Goal: Feedback & Contribution: Contribute content

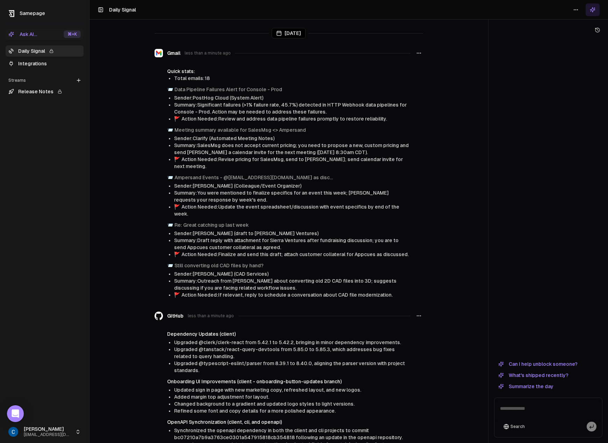
click at [33, 65] on link "Integrations" at bounding box center [45, 63] width 78 height 11
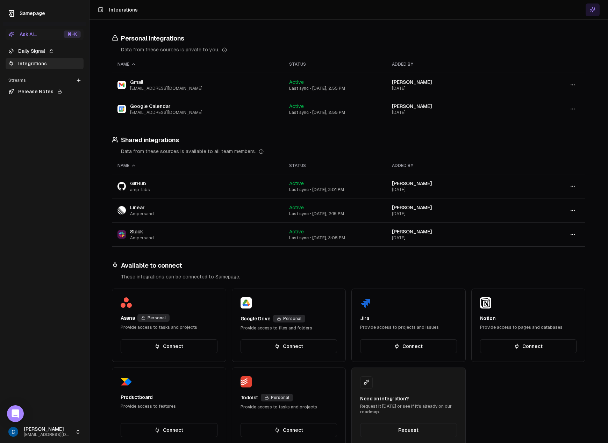
click at [178, 178] on td "GitHub amp-labs" at bounding box center [198, 186] width 172 height 24
click at [216, 187] on td "GitHub amp-labs" at bounding box center [198, 186] width 172 height 24
click at [393, 184] on span "[PERSON_NAME]" at bounding box center [412, 184] width 40 height 6
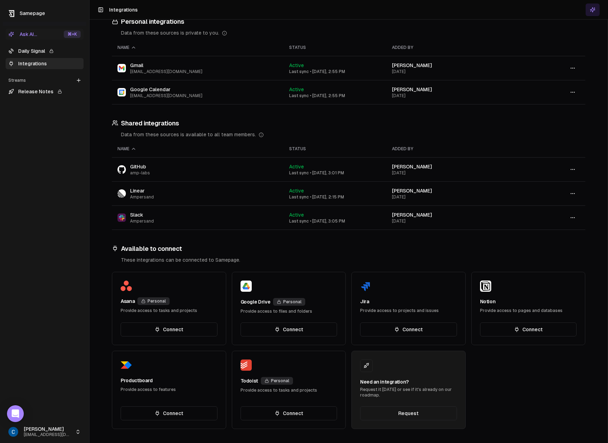
drag, startPoint x: 190, startPoint y: 216, endPoint x: 340, endPoint y: 220, distance: 150.0
click at [190, 216] on td "Slack Ampersand" at bounding box center [198, 218] width 172 height 24
click at [576, 221] on button "button" at bounding box center [573, 218] width 14 height 13
click at [575, 232] on div "Configure" at bounding box center [572, 232] width 41 height 11
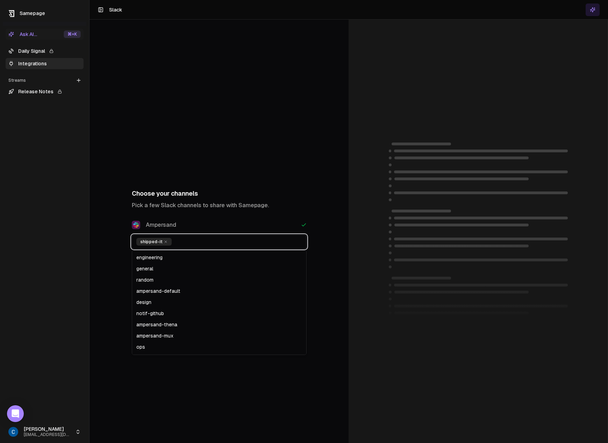
click at [269, 245] on input "text" at bounding box center [238, 242] width 128 height 8
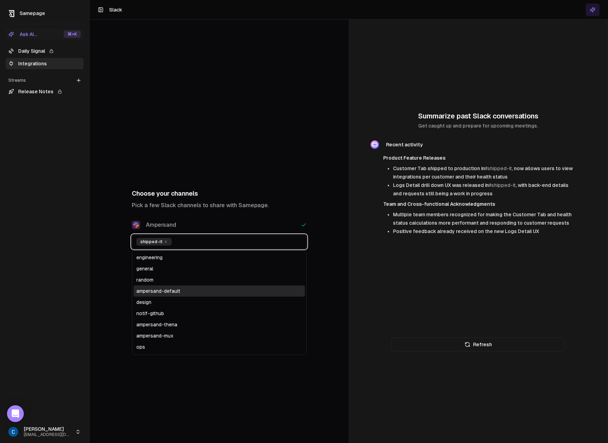
click at [207, 288] on div "ampersand-default" at bounding box center [219, 291] width 171 height 11
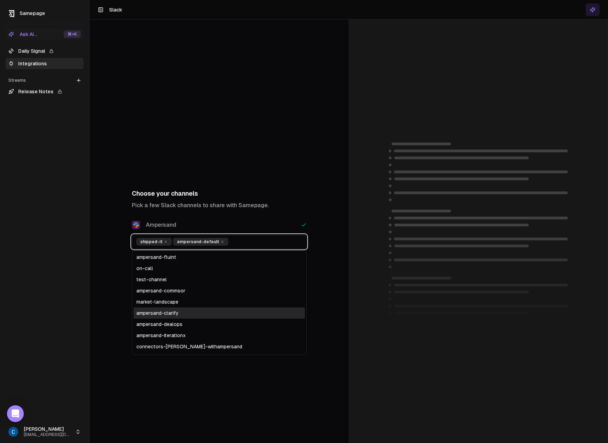
scroll to position [148, 0]
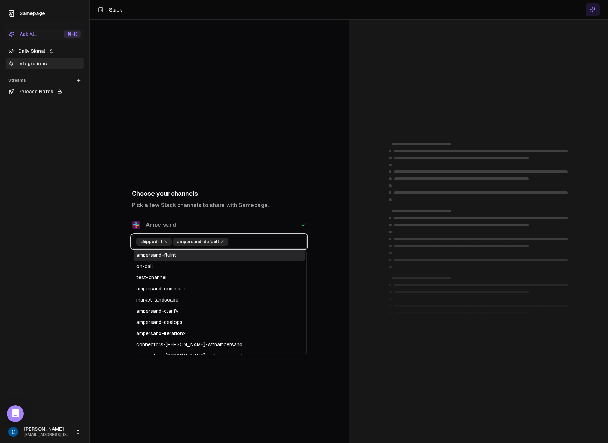
click at [179, 257] on div "ampersand-fluint" at bounding box center [219, 255] width 171 height 11
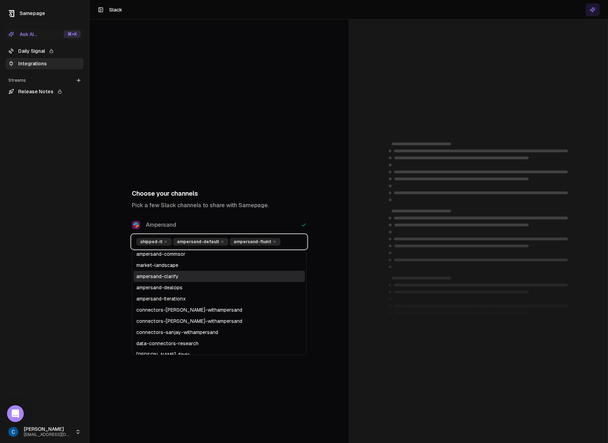
scroll to position [179, 0]
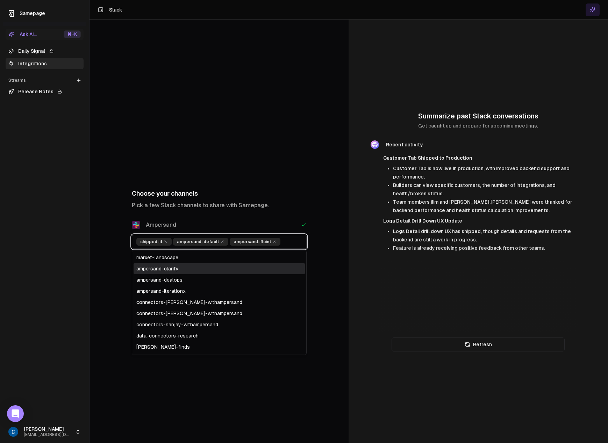
click at [174, 270] on div "ampersand-clarify" at bounding box center [219, 268] width 171 height 11
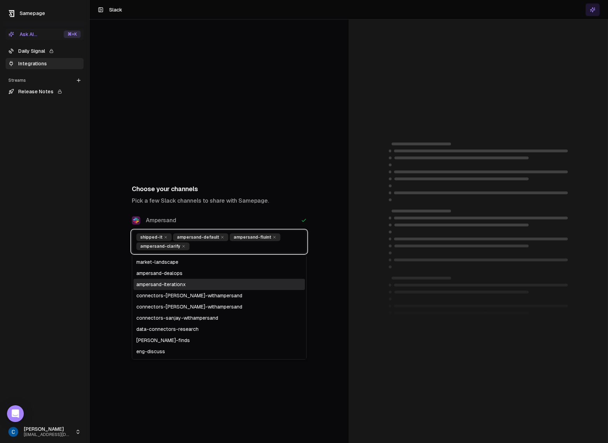
click at [179, 286] on div "ampersand-iterationx" at bounding box center [219, 284] width 171 height 11
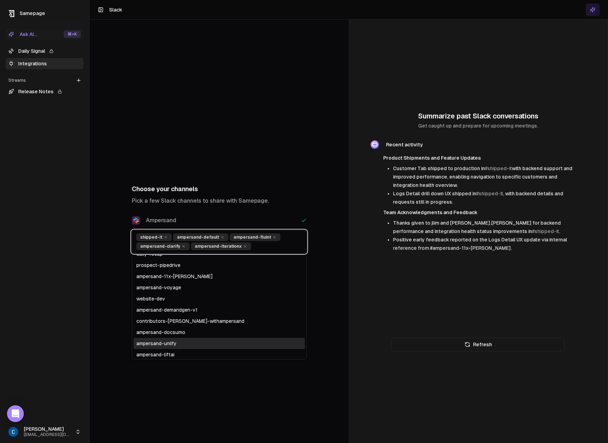
scroll to position [376, 0]
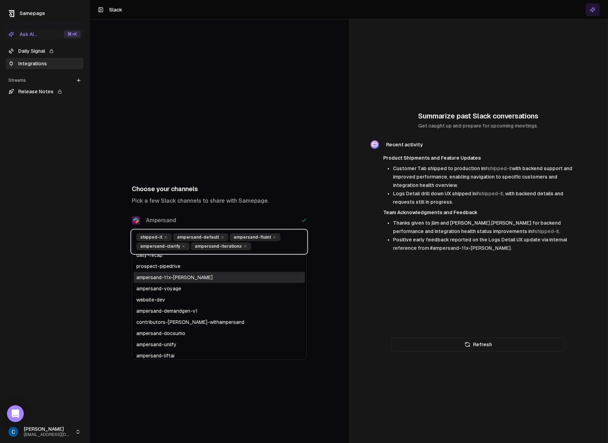
click at [177, 277] on div "ampersand-11x-[PERSON_NAME]" at bounding box center [219, 277] width 171 height 11
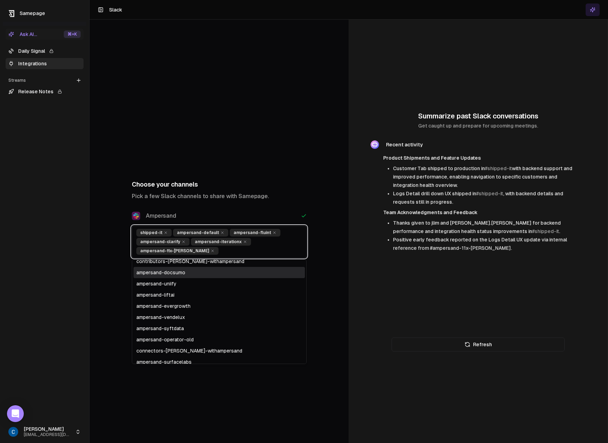
scroll to position [437, 0]
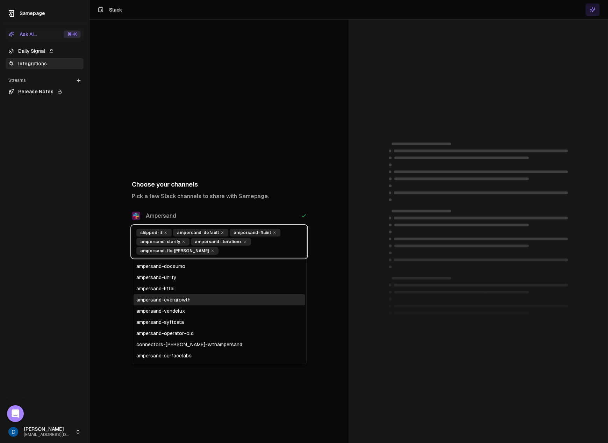
click at [183, 296] on div "ampersand-evergrowth" at bounding box center [219, 299] width 171 height 11
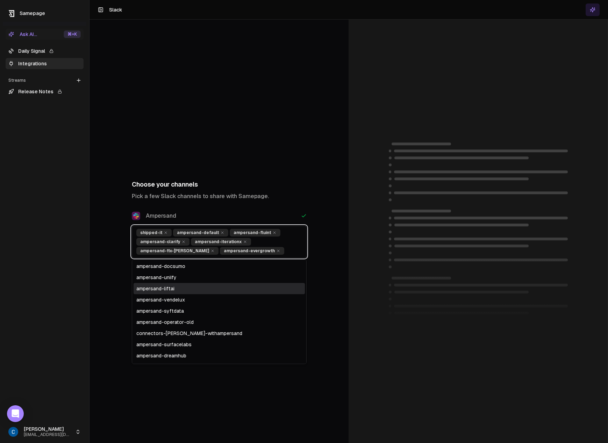
click at [178, 287] on div "ampersand-liftai" at bounding box center [219, 288] width 171 height 11
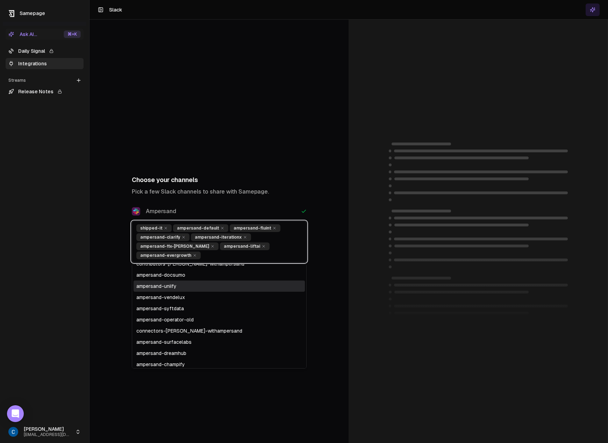
scroll to position [434, 0]
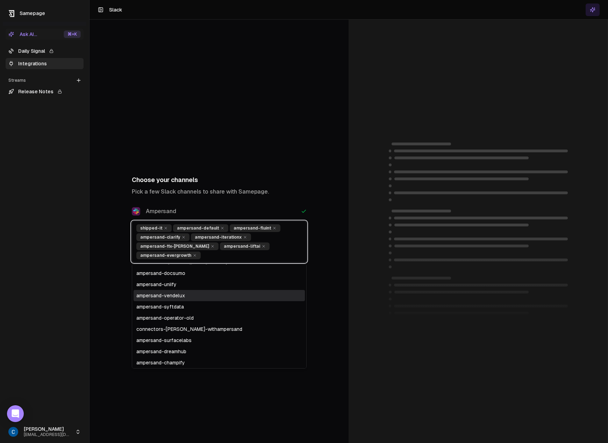
click at [186, 300] on div "ampersand-vendelux" at bounding box center [219, 295] width 171 height 11
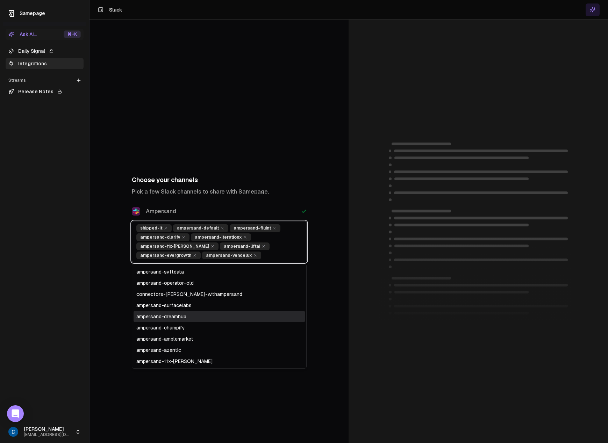
scroll to position [458, 0]
click at [191, 317] on div "ampersand-dreamhub" at bounding box center [219, 316] width 171 height 11
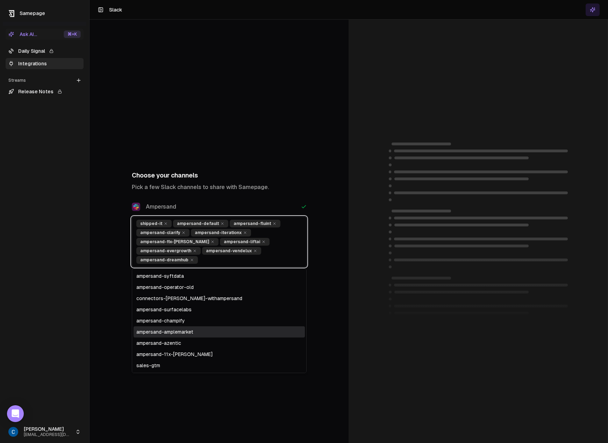
click at [191, 332] on div "ampersand-amplemarket" at bounding box center [219, 332] width 171 height 11
click at [191, 332] on div "ampersand-azentic" at bounding box center [219, 332] width 171 height 11
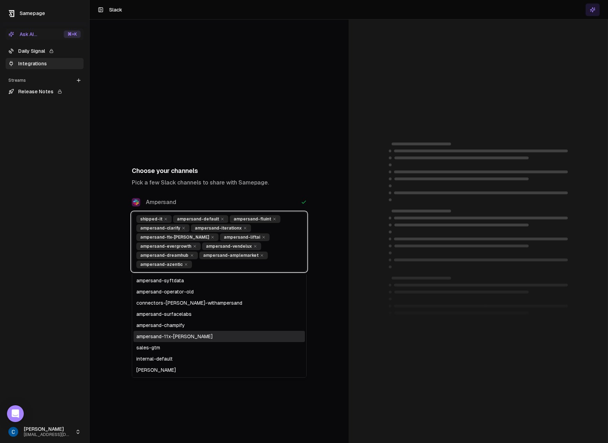
click at [191, 334] on div "ampersand-11x-[PERSON_NAME]" at bounding box center [219, 336] width 171 height 11
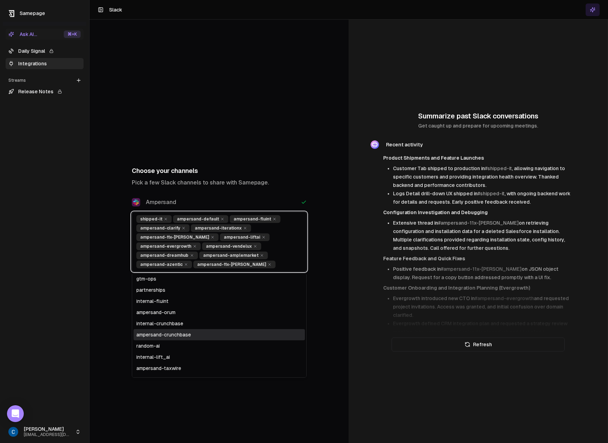
scroll to position [617, 0]
click at [185, 337] on div "ampersand-crunchbase" at bounding box center [219, 334] width 171 height 11
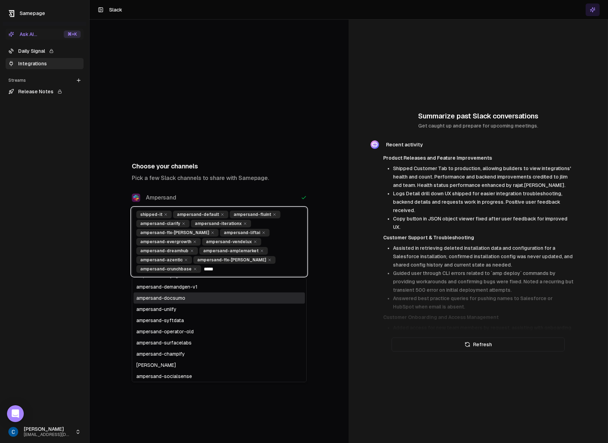
scroll to position [0, 0]
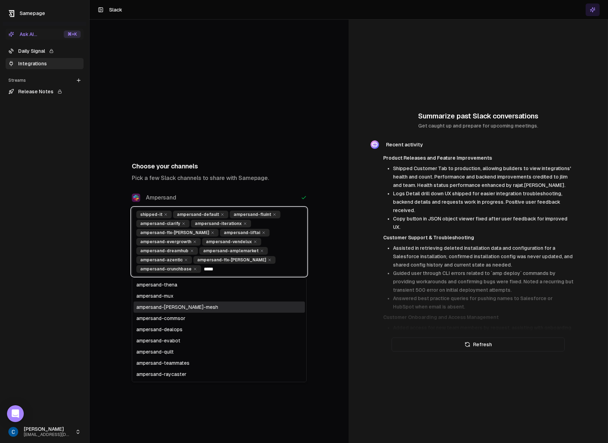
type input "*****"
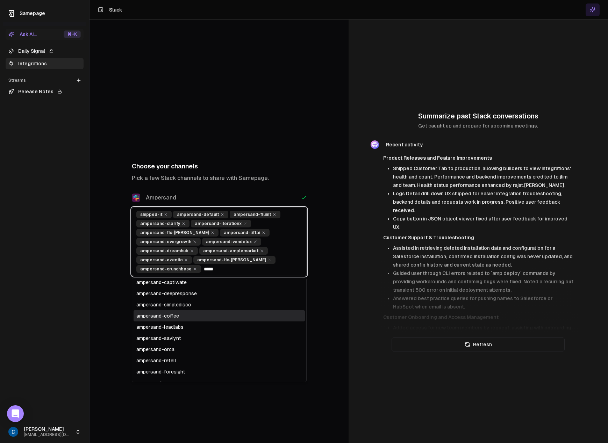
click at [160, 317] on div "ampersand-coffee" at bounding box center [219, 315] width 171 height 11
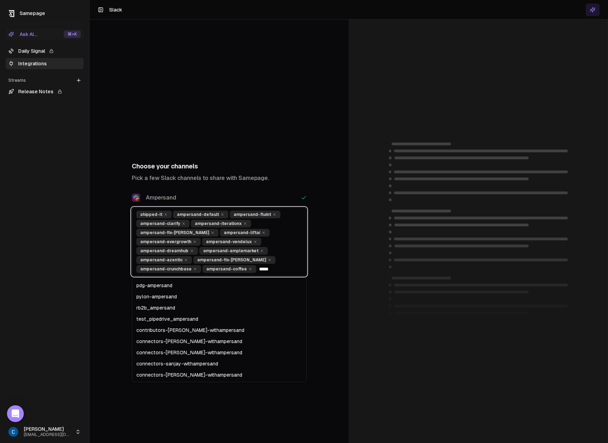
scroll to position [917, 0]
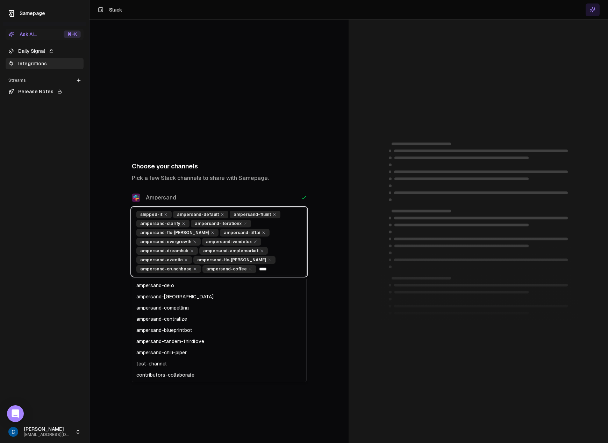
type input "*****"
click at [175, 342] on div "ampersand-salesmsg" at bounding box center [219, 341] width 171 height 11
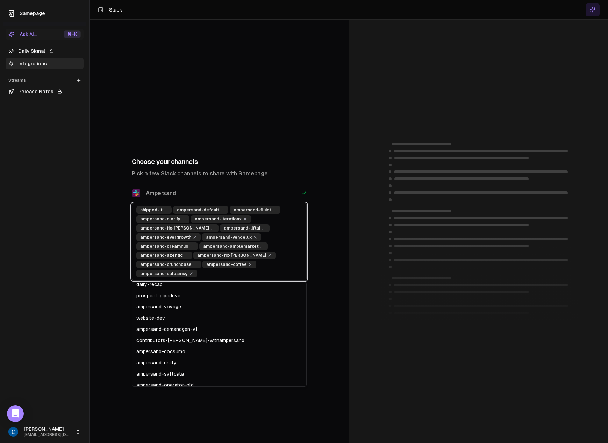
scroll to position [0, 0]
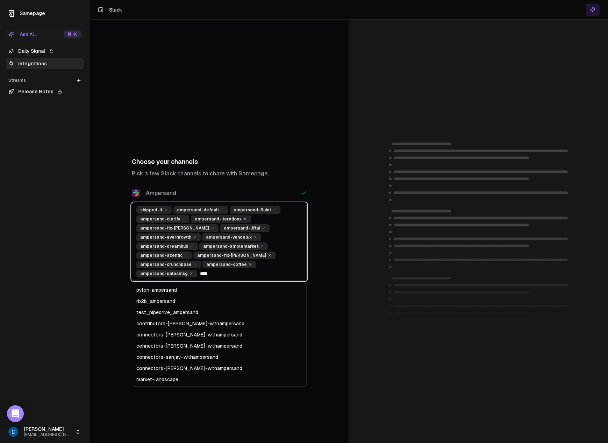
type input "*****"
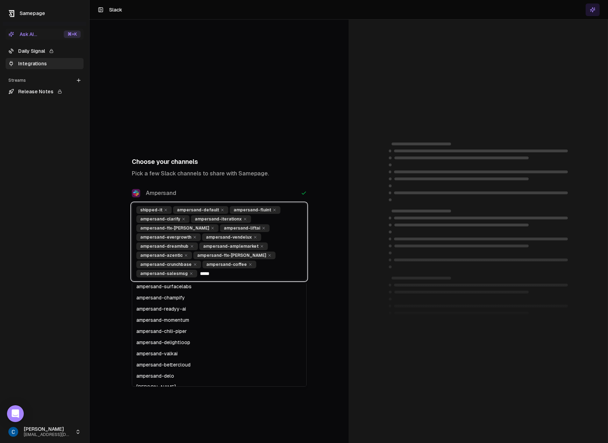
scroll to position [196, 0]
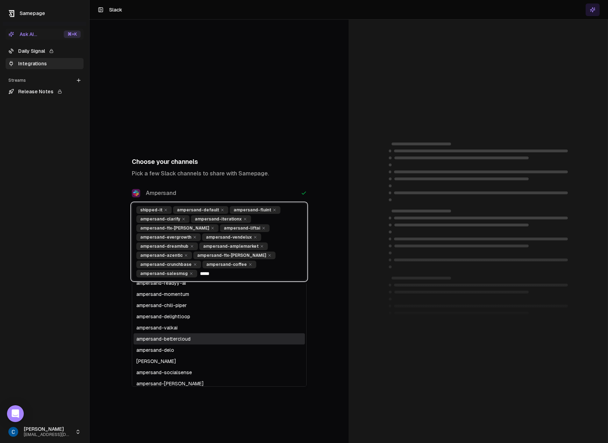
click at [172, 342] on div "ampersand-bettercloud" at bounding box center [219, 339] width 171 height 11
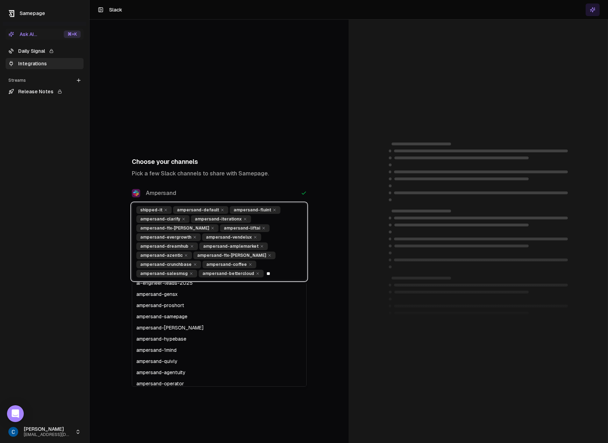
scroll to position [214, 0]
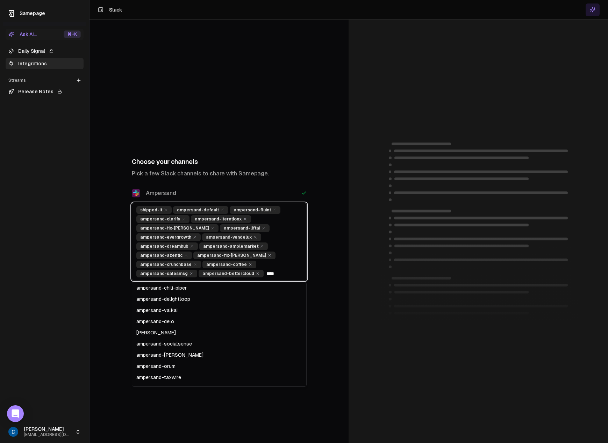
type input "*****"
click at [176, 297] on div "ampersand-artisan" at bounding box center [219, 298] width 171 height 11
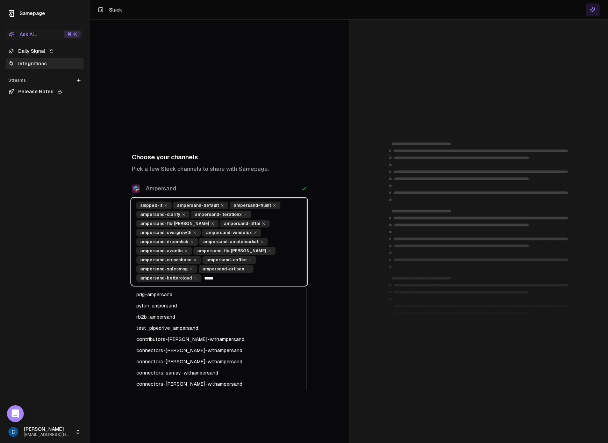
scroll to position [883, 0]
type input "*******"
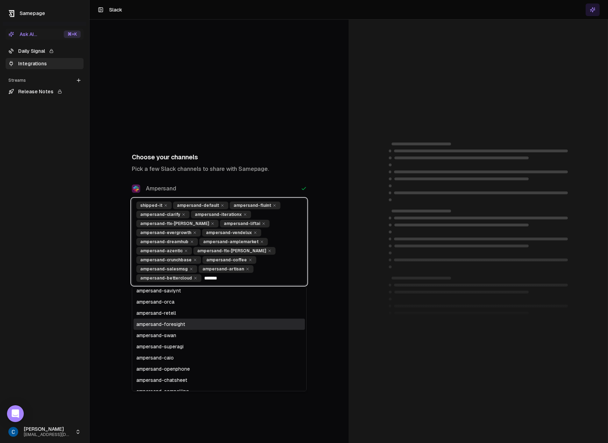
scroll to position [539, 0]
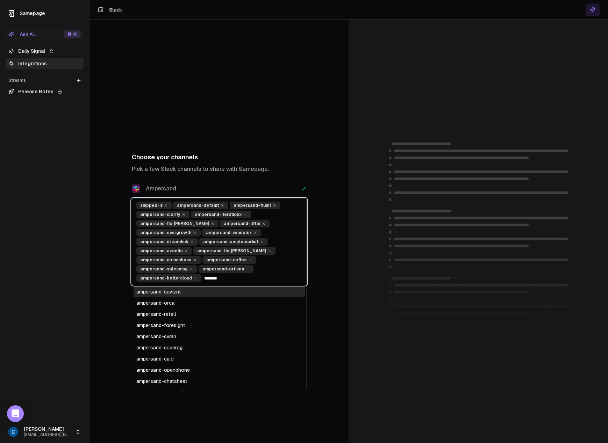
click at [169, 292] on div "ampersand-saviynt" at bounding box center [219, 291] width 171 height 11
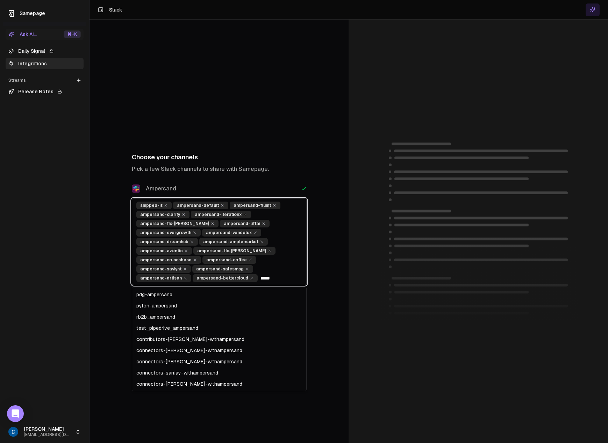
scroll to position [872, 0]
type input "*********"
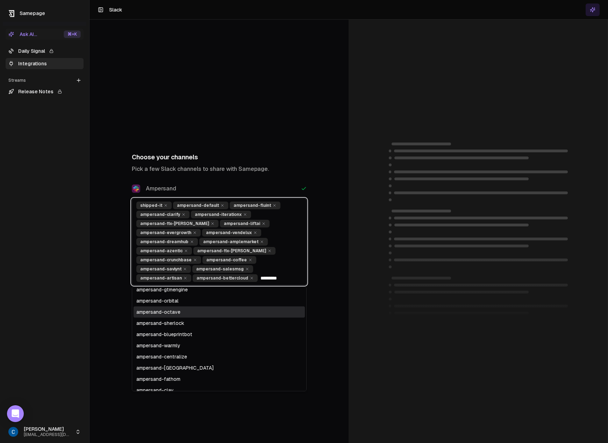
click at [175, 311] on div "ampersand-octave" at bounding box center [219, 312] width 171 height 11
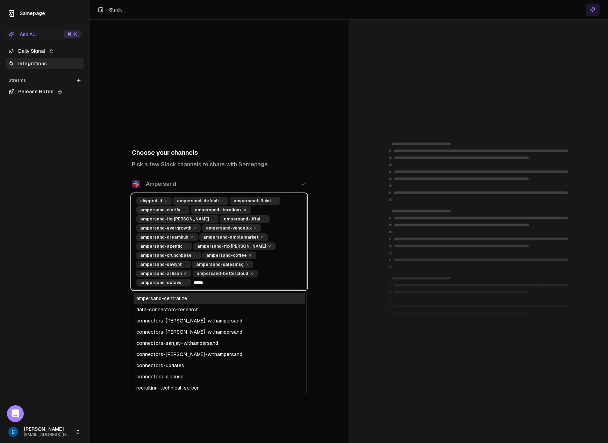
scroll to position [0, 0]
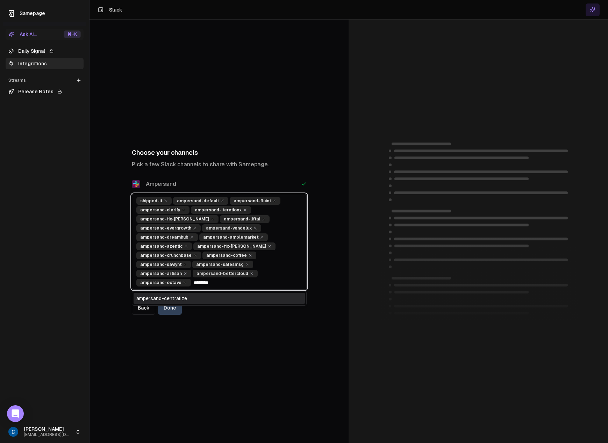
type input "*********"
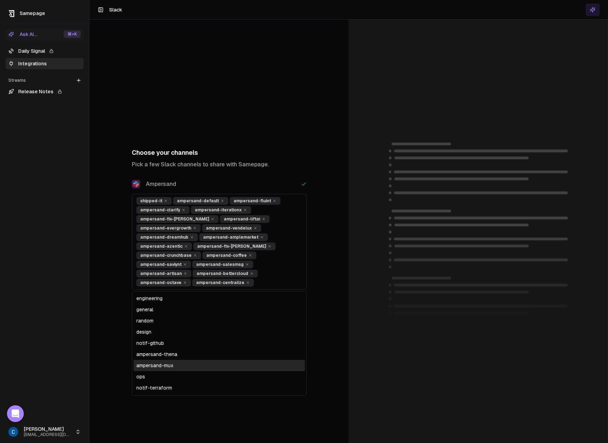
drag, startPoint x: 361, startPoint y: 339, endPoint x: 341, endPoint y: 339, distance: 19.9
click at [360, 339] on div at bounding box center [478, 232] width 259 height 424
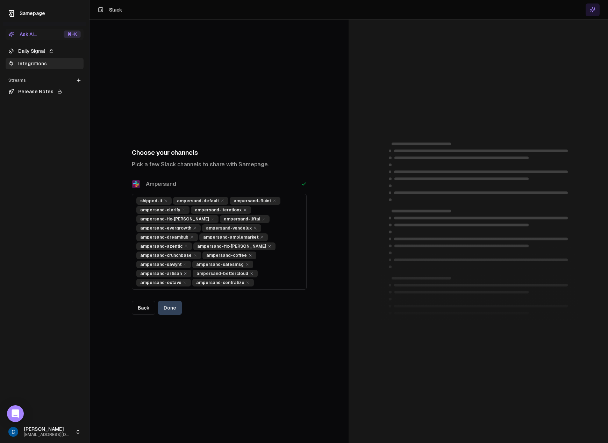
click at [174, 307] on button "Done" at bounding box center [170, 308] width 24 height 14
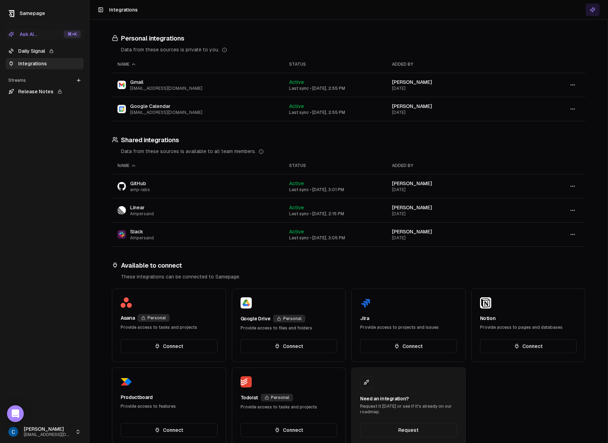
click at [576, 188] on button "button" at bounding box center [573, 186] width 14 height 13
click at [365, 279] on div "These integrations can be connected to Samepage." at bounding box center [353, 276] width 464 height 7
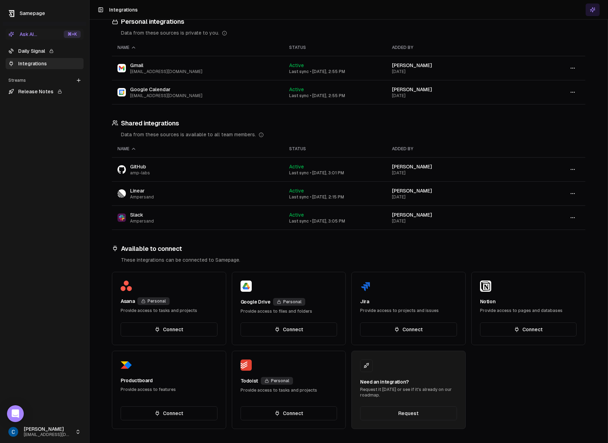
click at [571, 170] on icon "button" at bounding box center [573, 170] width 6 height 6
click at [339, 175] on div "Last sync • [DATE], 3:01 PM" at bounding box center [335, 173] width 92 height 6
click at [131, 168] on span "GitHub" at bounding box center [140, 166] width 20 height 7
click at [111, 171] on div "Personal integrations Data from these sources is private to you. Name Status Ad…" at bounding box center [348, 223] width 518 height 440
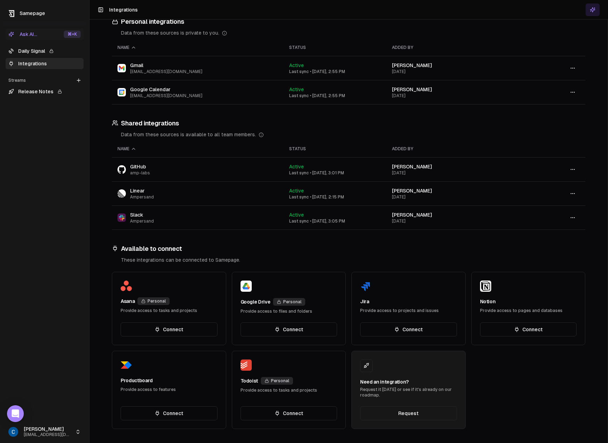
click at [124, 217] on img at bounding box center [121, 218] width 8 height 8
click at [68, 34] on div "⌘ +K" at bounding box center [72, 34] width 17 height 8
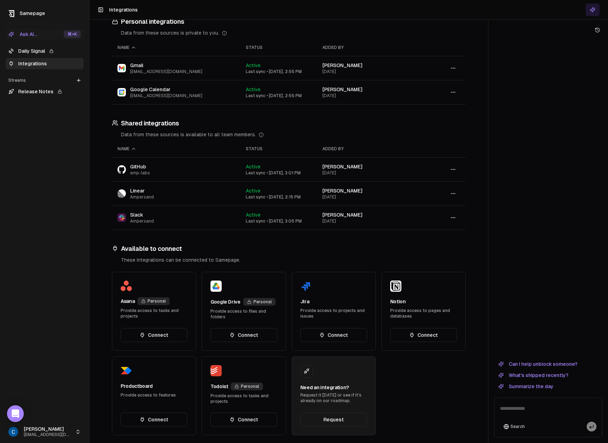
click at [36, 47] on link "Daily Signal" at bounding box center [45, 50] width 78 height 11
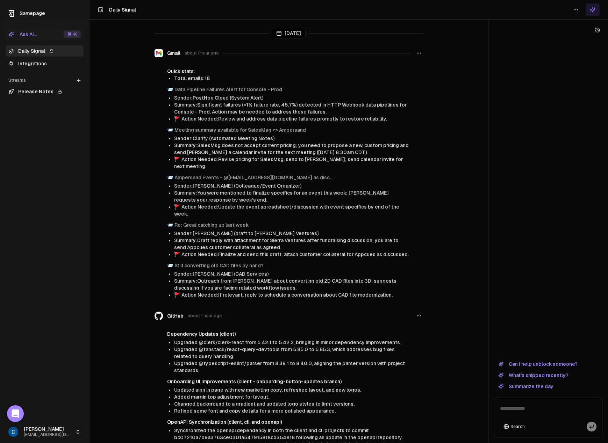
click at [537, 413] on textarea at bounding box center [548, 411] width 105 height 22
type textarea "******"
type textarea "*"
click at [43, 30] on button "Ask AI... ⌘ +K" at bounding box center [45, 34] width 78 height 11
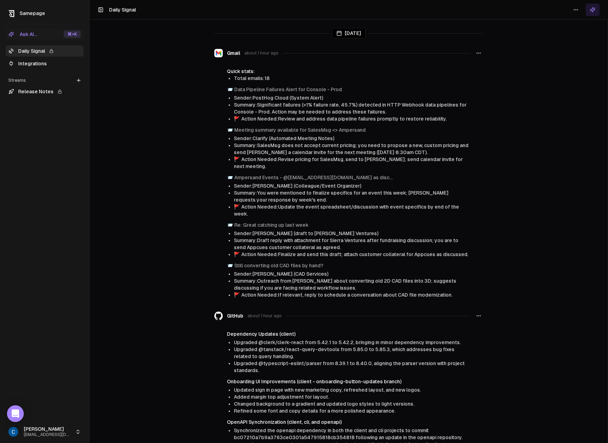
click at [44, 88] on link "Release Notes" at bounding box center [45, 91] width 78 height 11
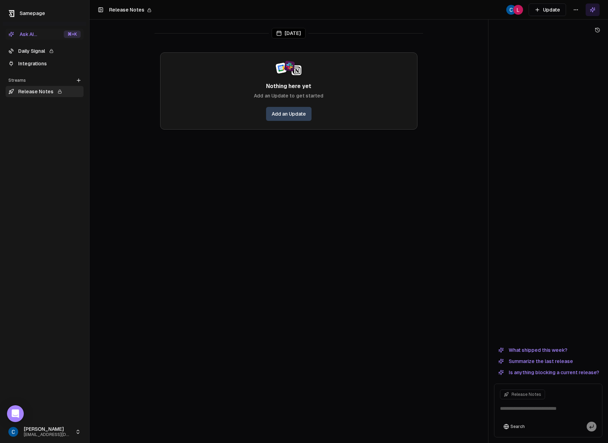
click at [297, 114] on link "Add an Update" at bounding box center [288, 114] width 45 height 14
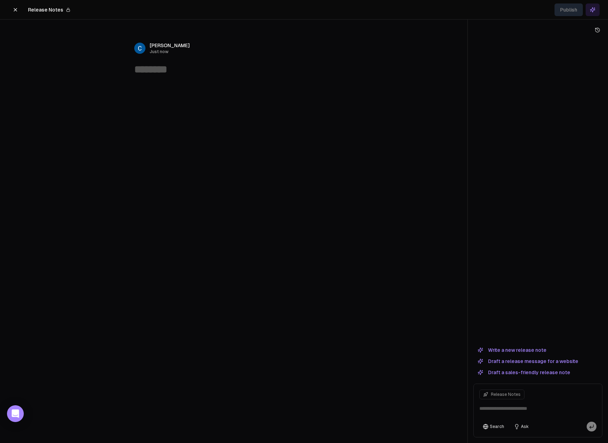
click at [521, 348] on button "Write a new release note" at bounding box center [511, 350] width 77 height 8
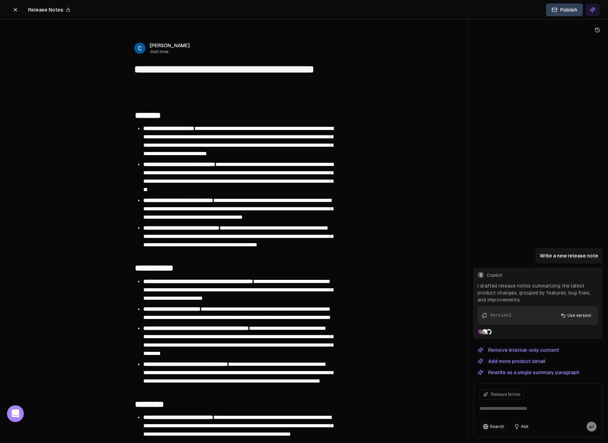
type textarea "**********"
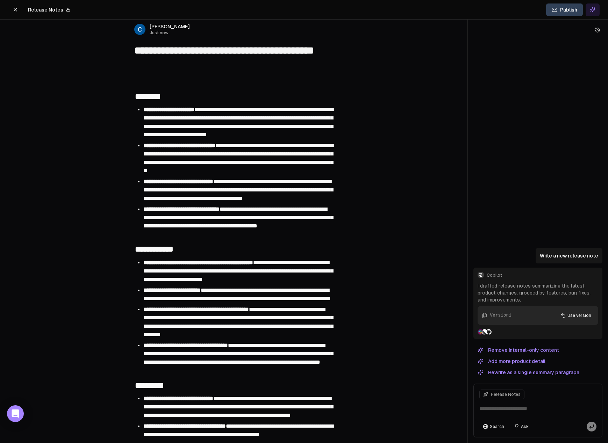
scroll to position [19, 0]
click at [17, 12] on icon at bounding box center [16, 10] width 6 height 6
